Goal: Information Seeking & Learning: Learn about a topic

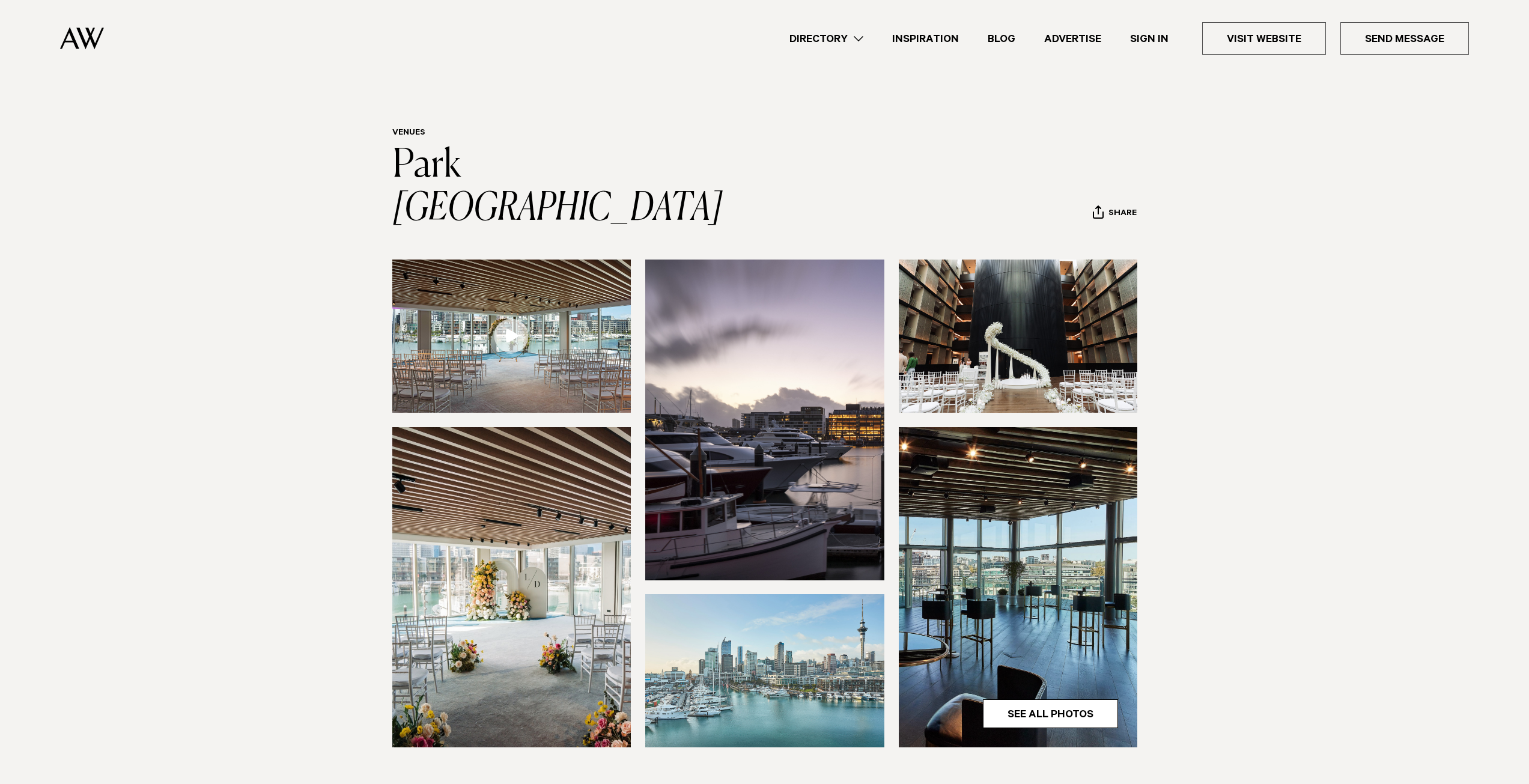
click at [517, 302] on link at bounding box center [512, 336] width 239 height 153
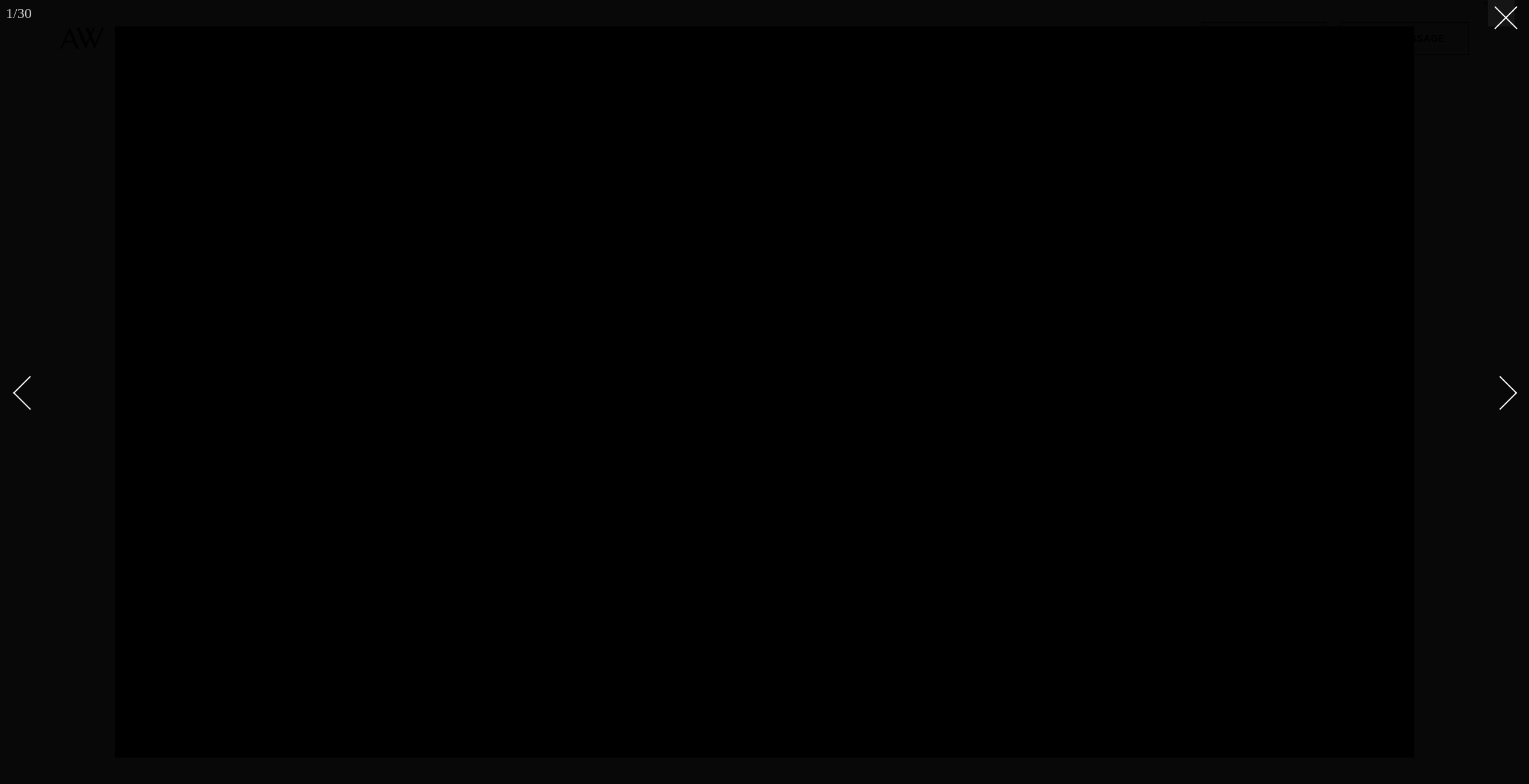
click at [1519, 7] on div at bounding box center [764, 392] width 1529 height 784
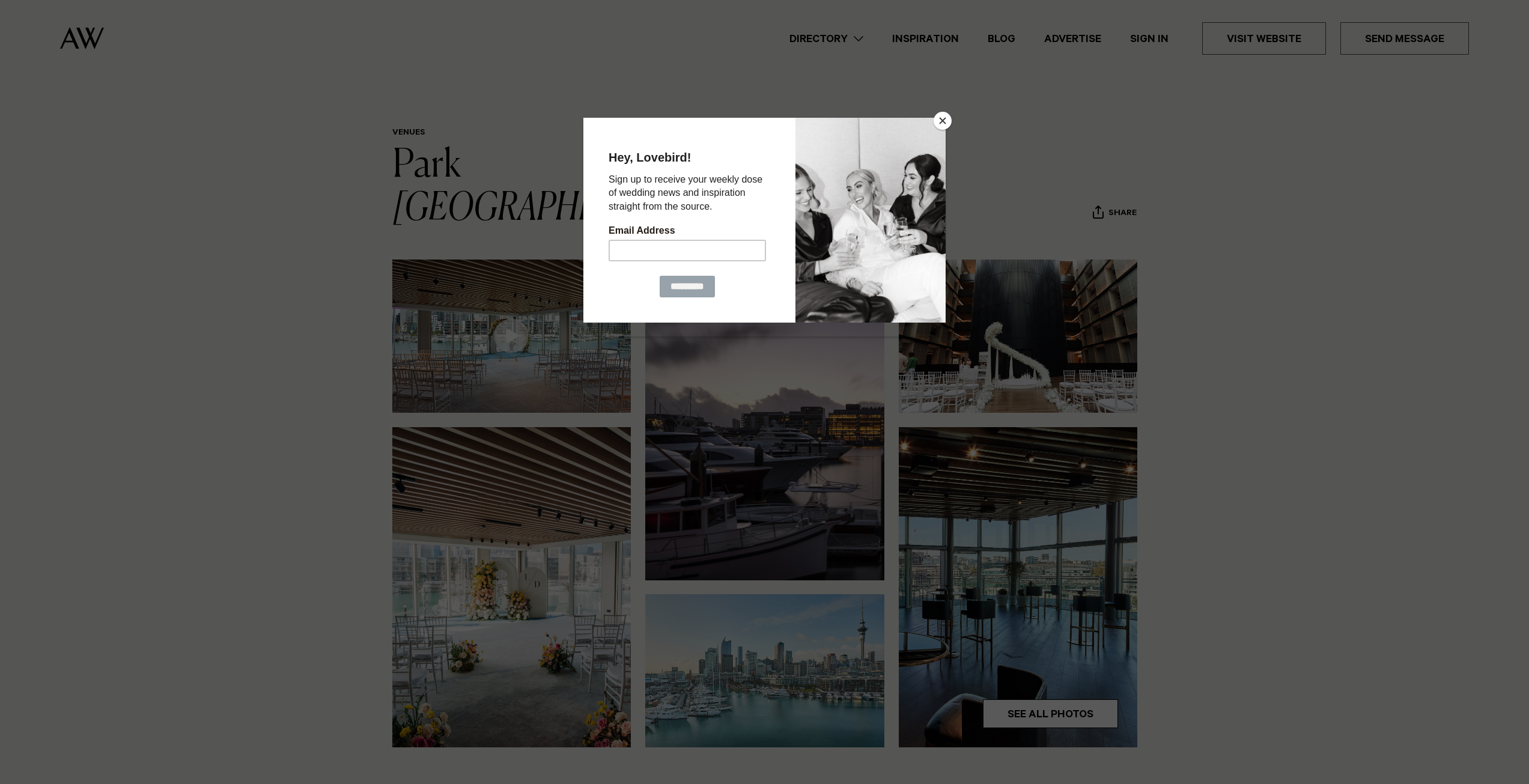
click at [1511, 10] on div "1 / 30 `" at bounding box center [764, 392] width 1529 height 784
click at [943, 116] on button "Close" at bounding box center [942, 121] width 18 height 18
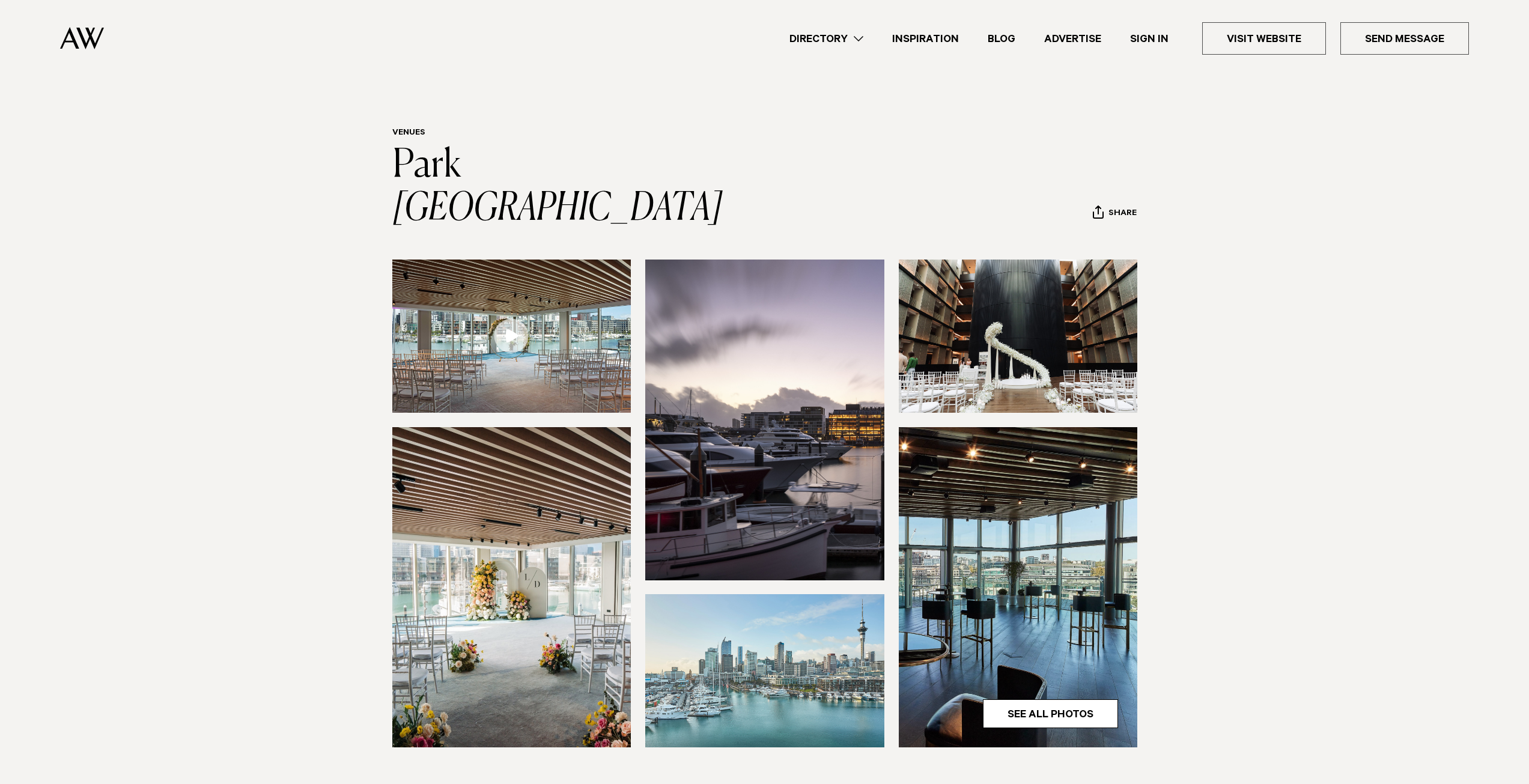
click at [997, 272] on img at bounding box center [1018, 336] width 239 height 153
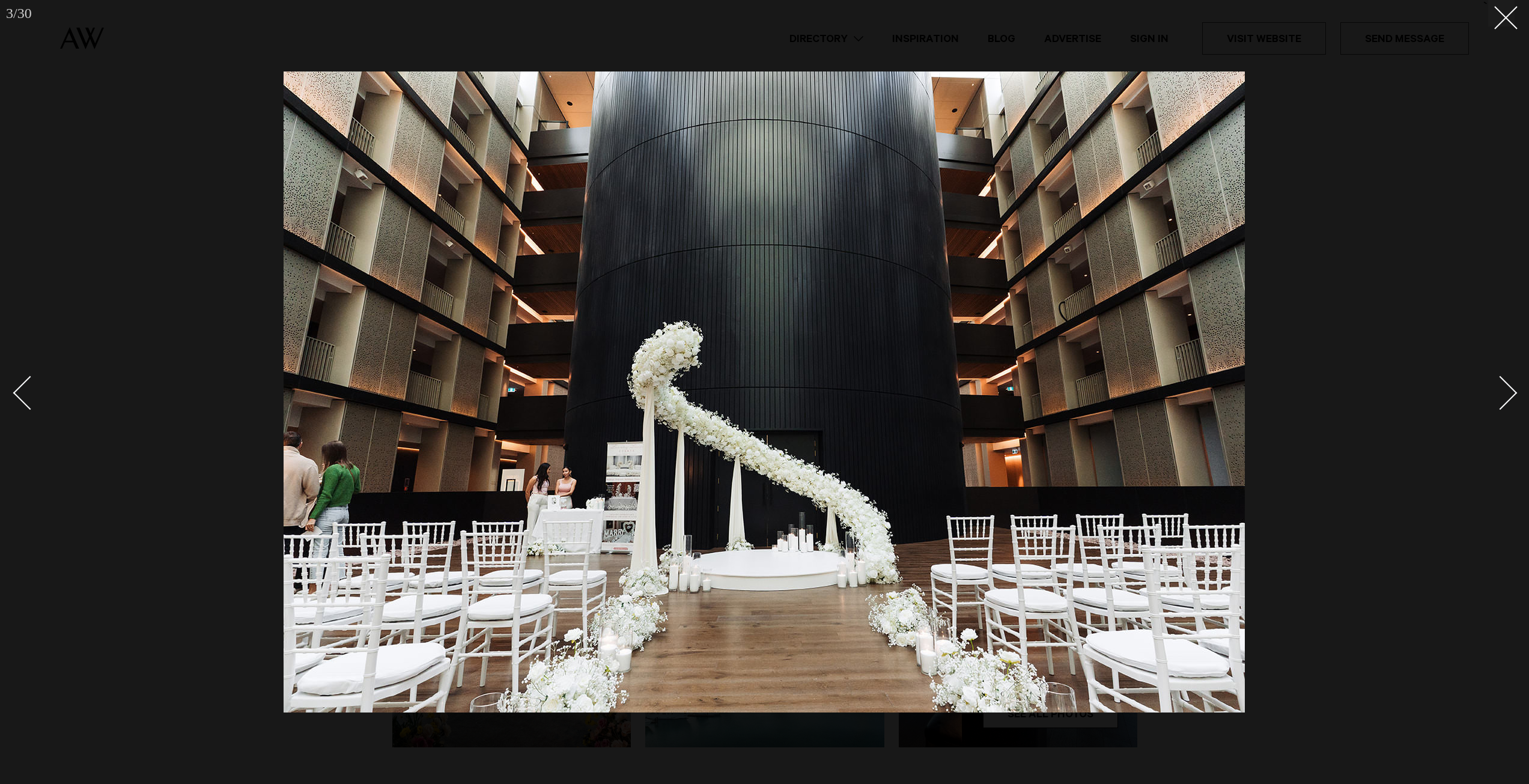
click at [1511, 37] on div at bounding box center [764, 392] width 1529 height 784
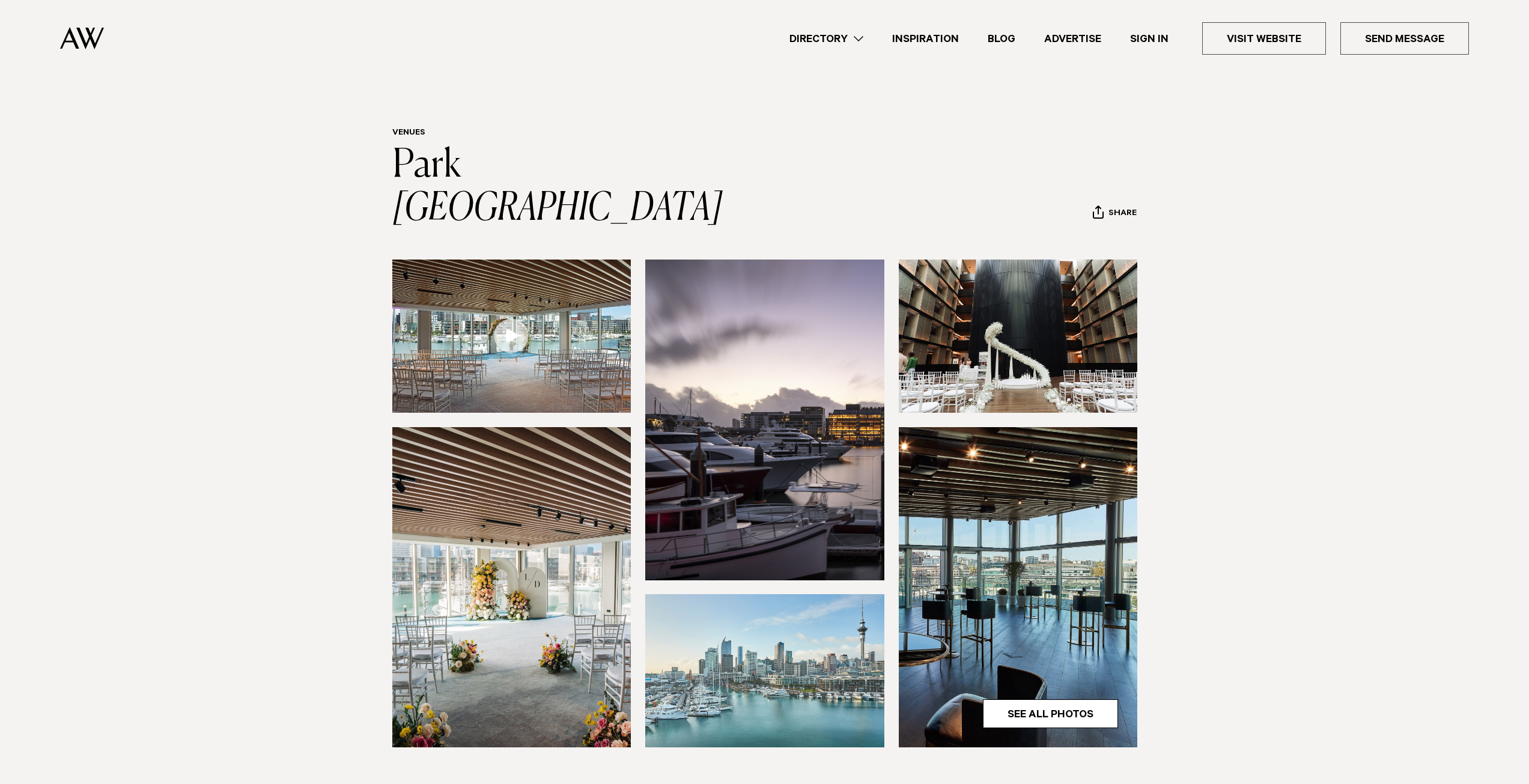
click at [1014, 346] on img at bounding box center [1018, 336] width 239 height 153
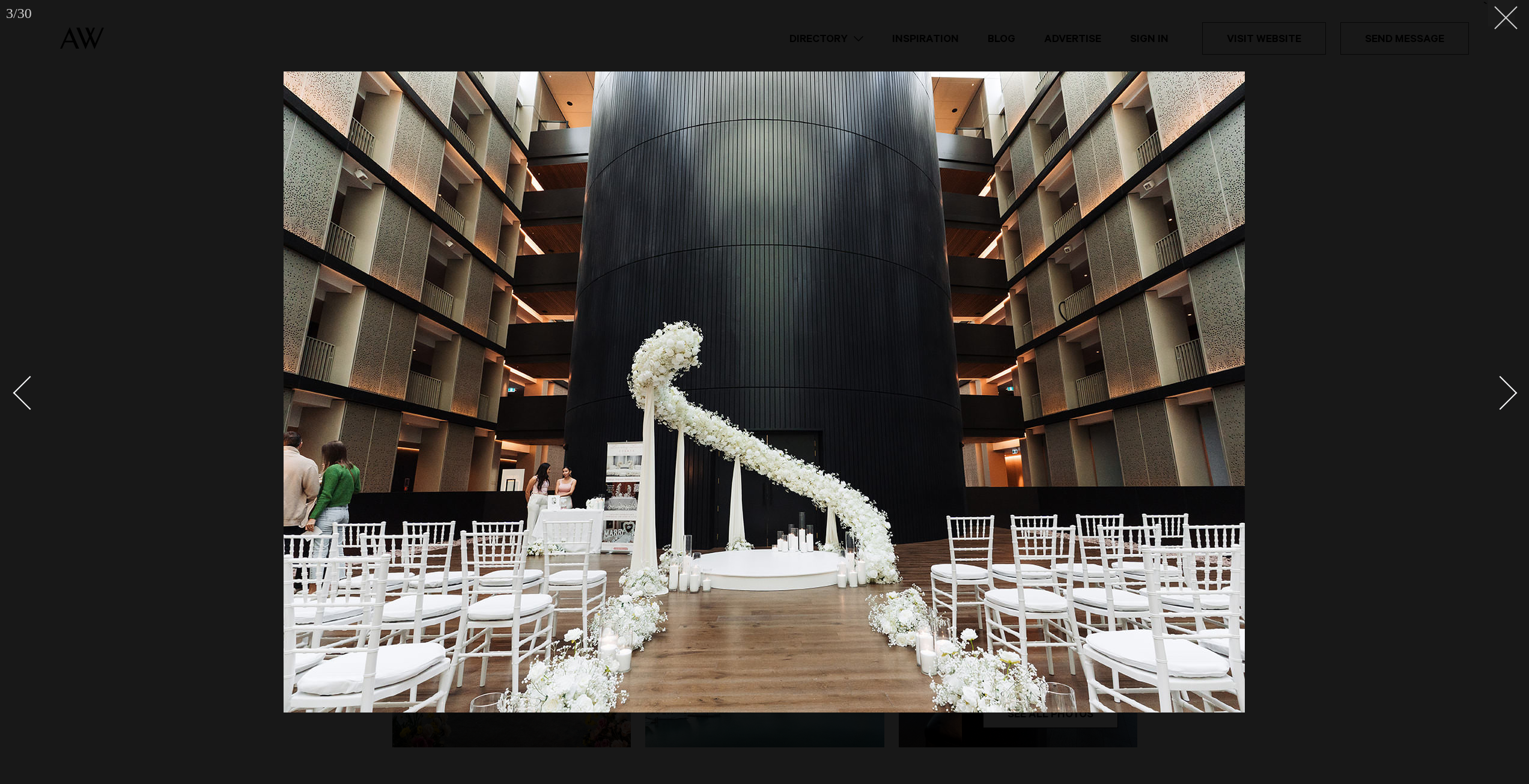
click at [1511, 24] on button at bounding box center [1501, 13] width 27 height 27
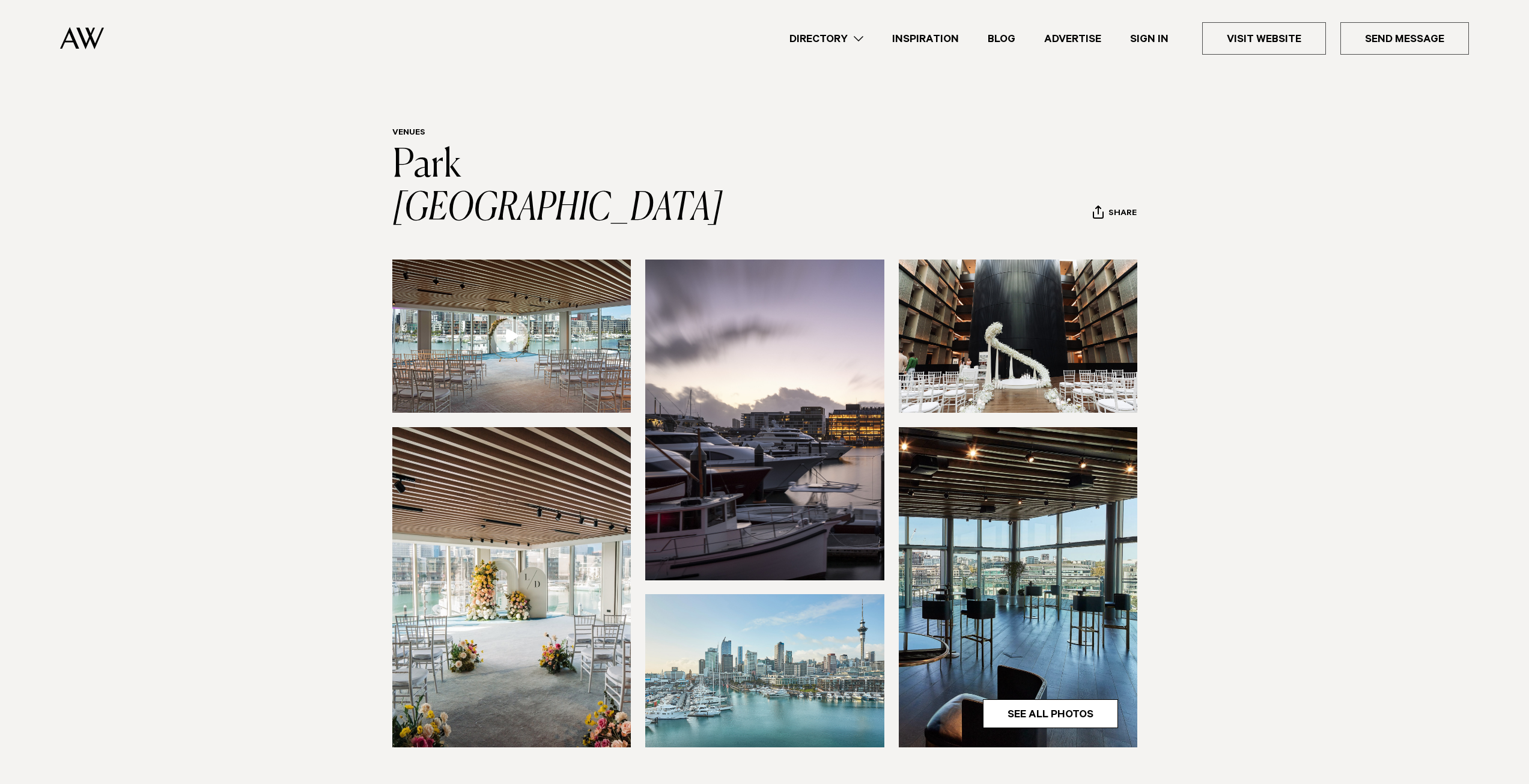
click at [467, 530] on img at bounding box center [512, 587] width 239 height 320
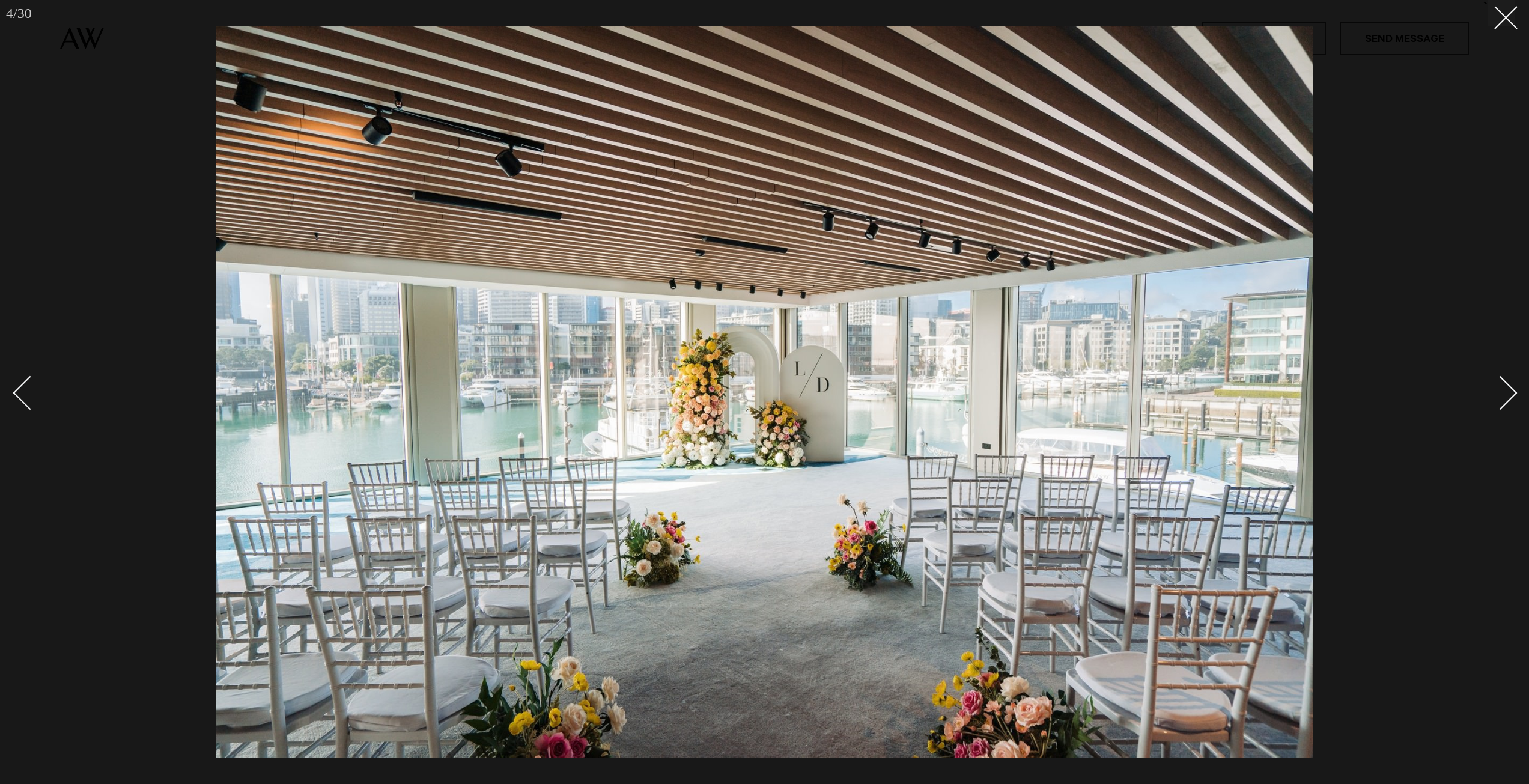
click at [1439, 480] on div at bounding box center [764, 392] width 1529 height 784
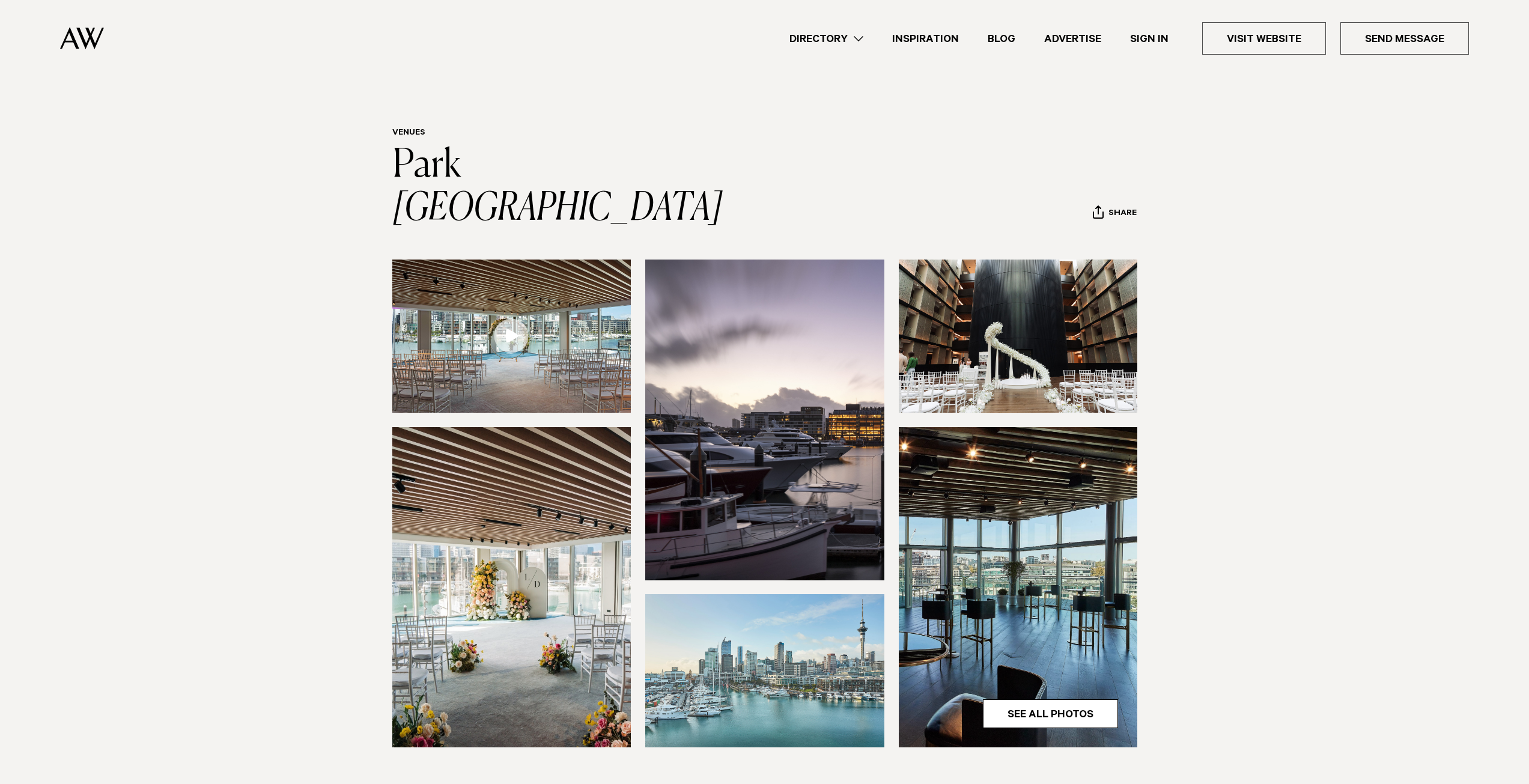
click at [591, 328] on img at bounding box center [512, 336] width 239 height 153
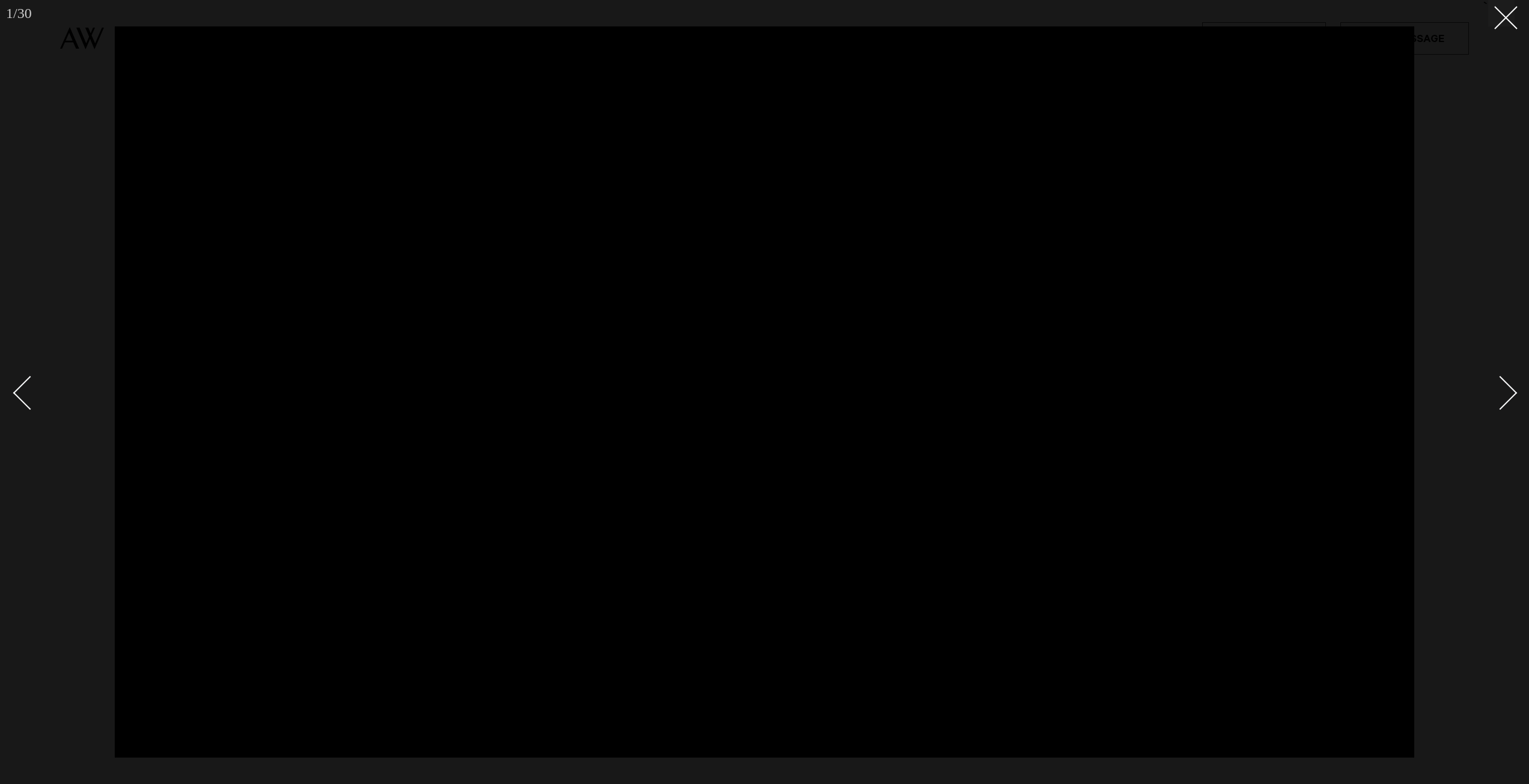
click at [1512, 456] on div at bounding box center [764, 392] width 1529 height 784
